Goal: Information Seeking & Learning: Learn about a topic

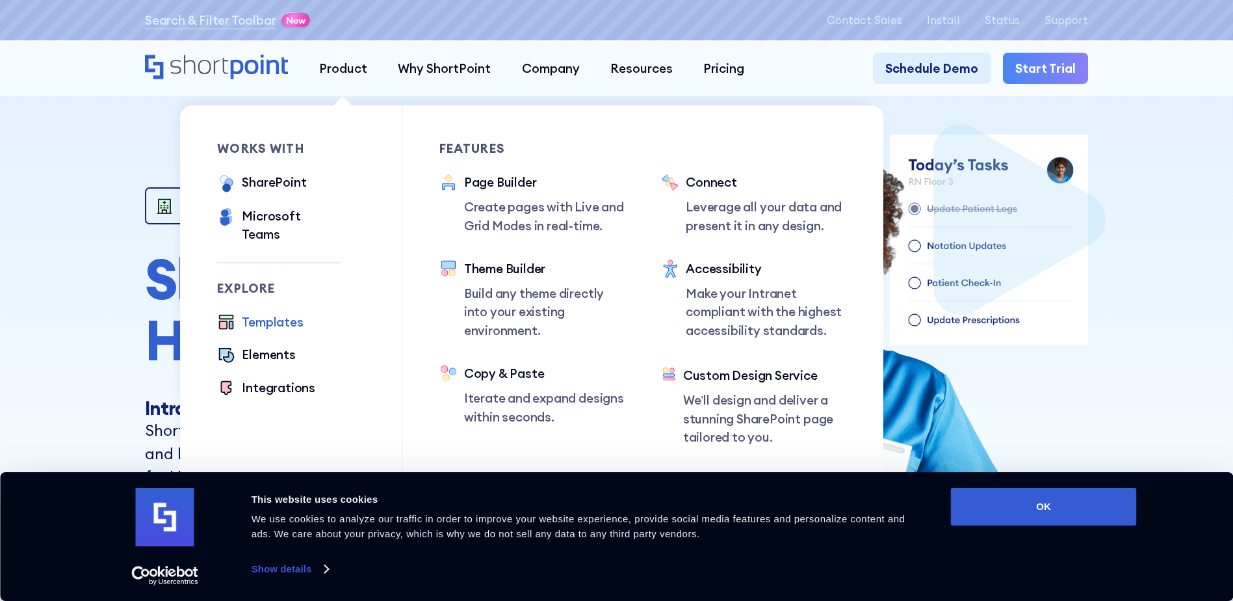
click at [258, 313] on div "Templates" at bounding box center [272, 322] width 61 height 18
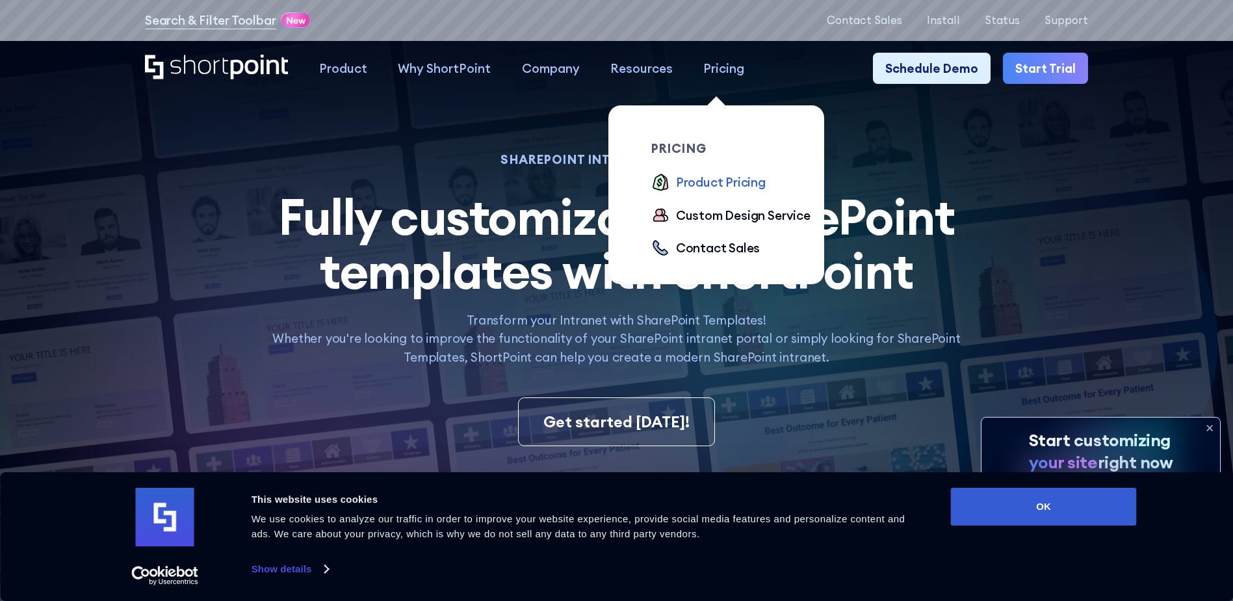
click at [697, 179] on div "Product Pricing" at bounding box center [721, 182] width 90 height 18
